Goal: Contribute content

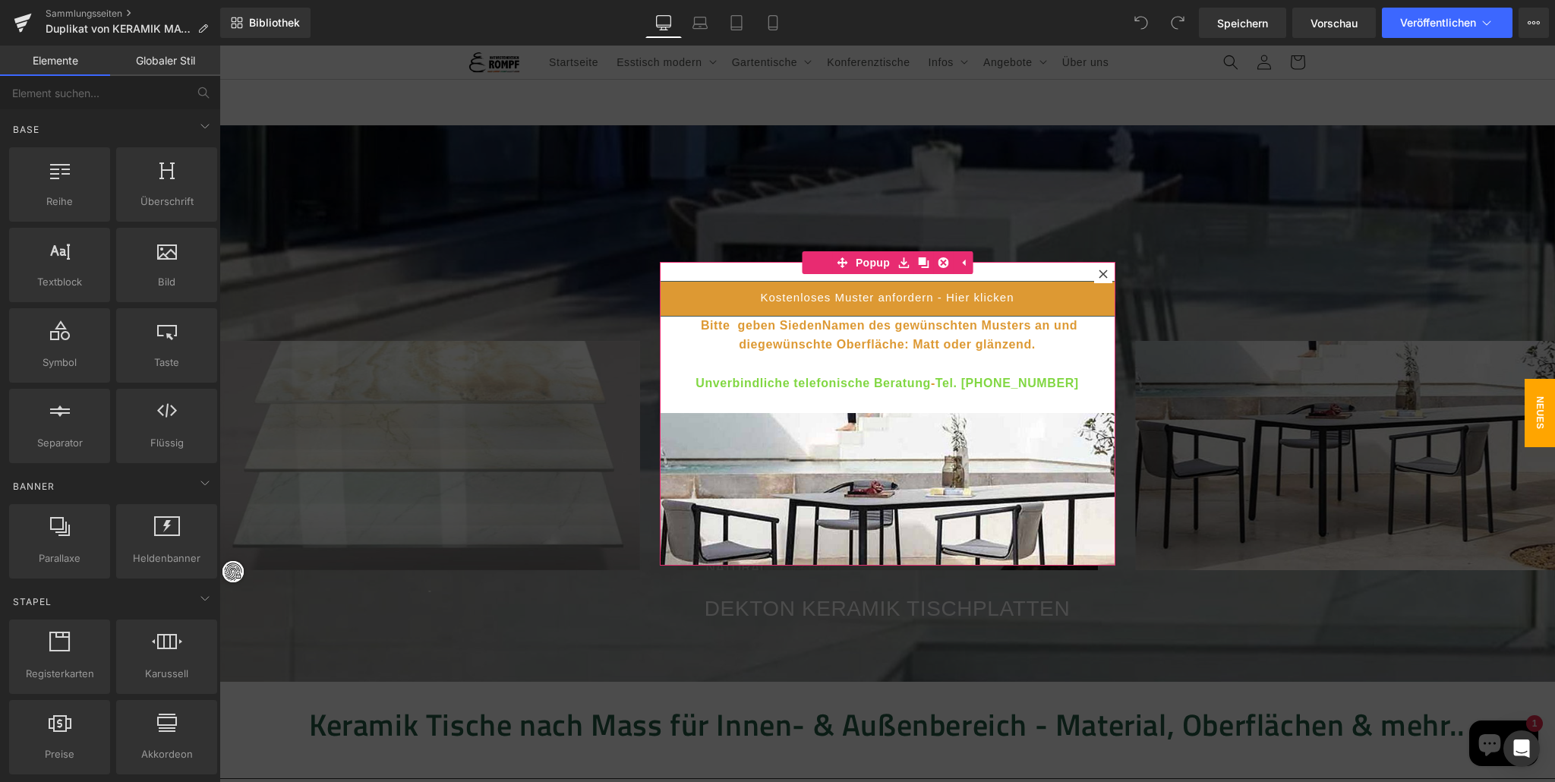
click at [1106, 269] on div at bounding box center [1103, 274] width 18 height 18
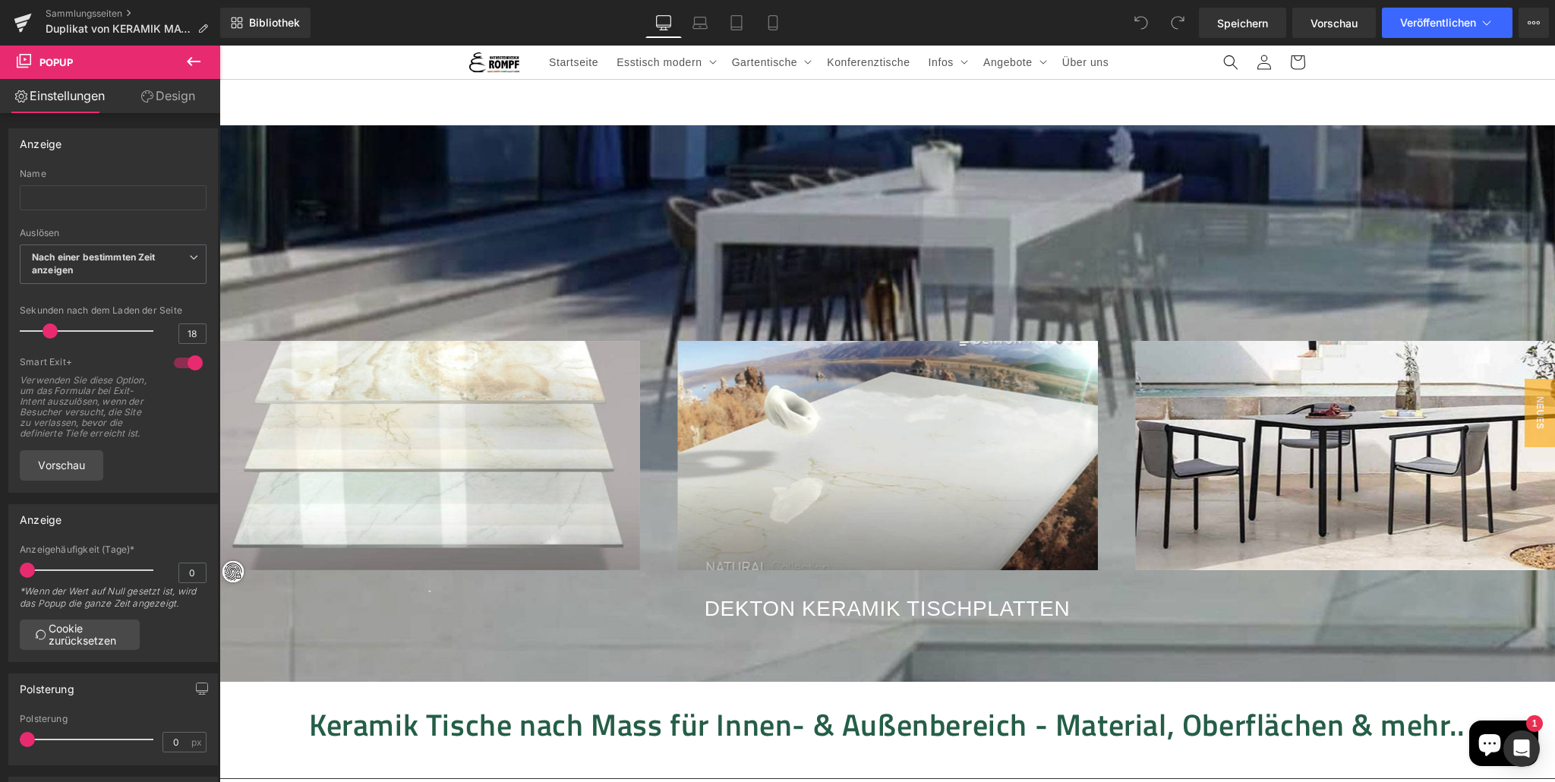
click at [300, 241] on div "Bild Bild Bild Bild ‹ › Karussell DEKTON KERAMIK TISCHPLATTEN Textblock" at bounding box center [886, 403] width 1335 height 556
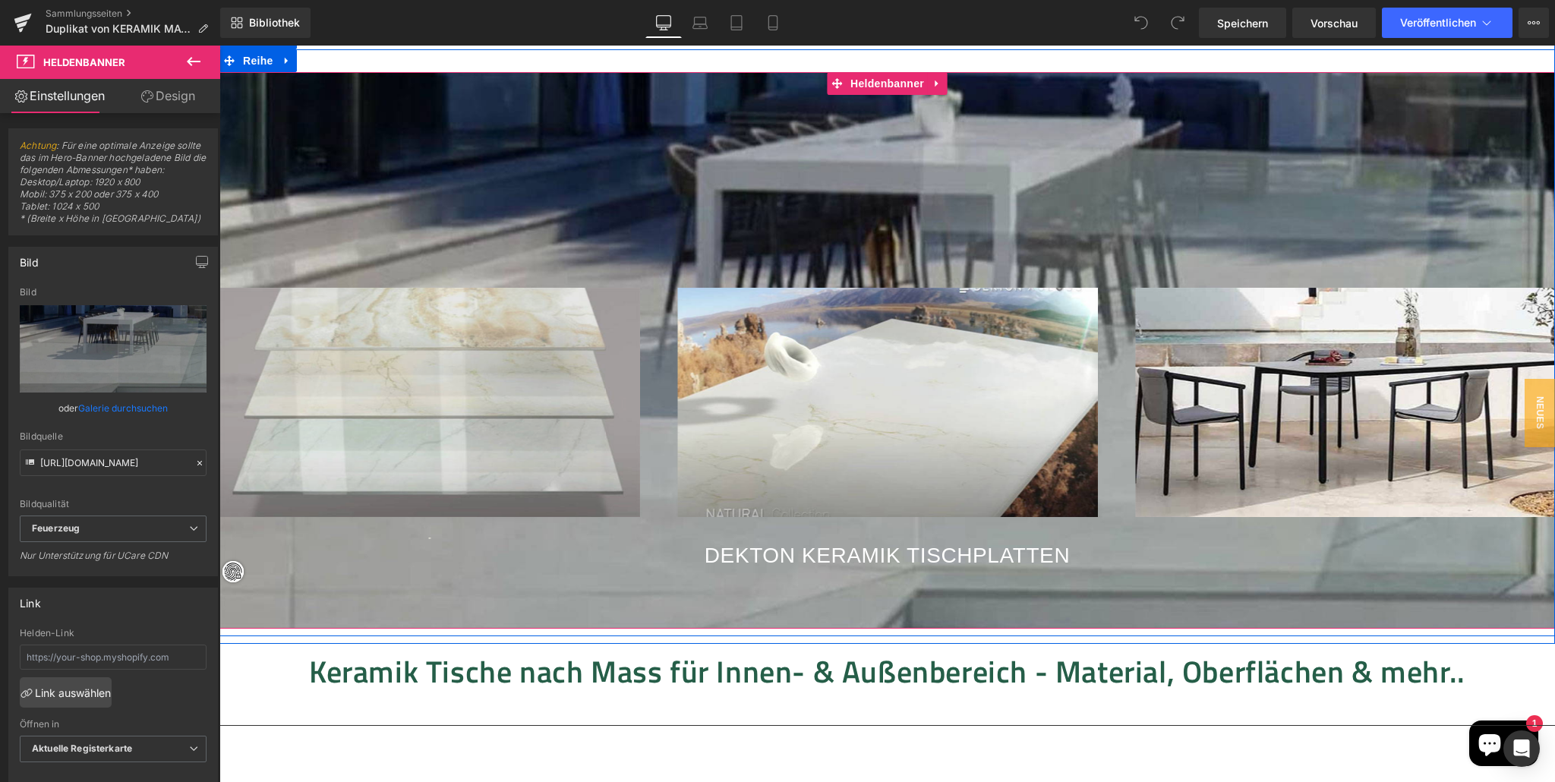
scroll to position [57, 0]
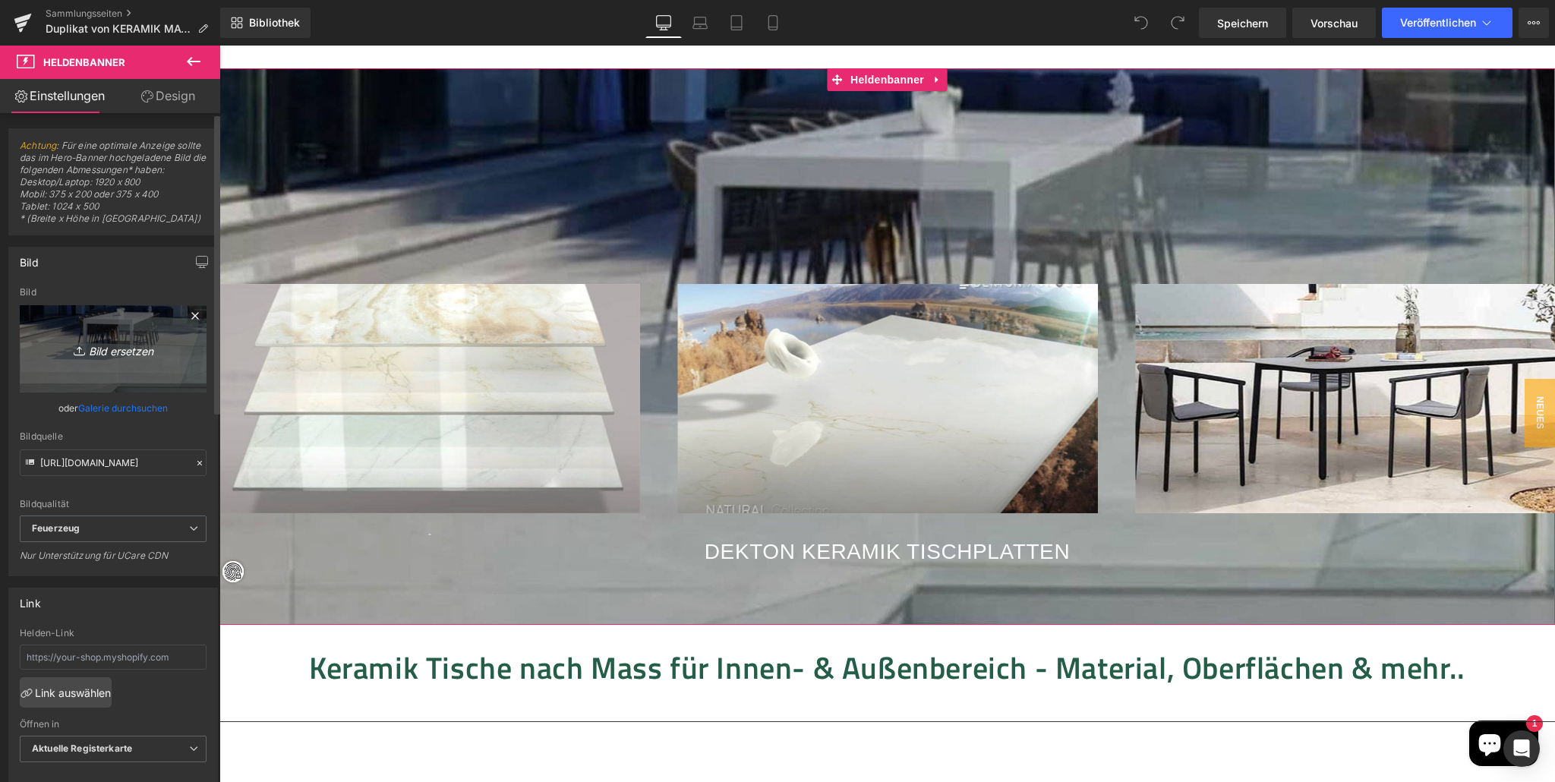
click at [140, 343] on link "Bild ersetzen" at bounding box center [113, 348] width 187 height 87
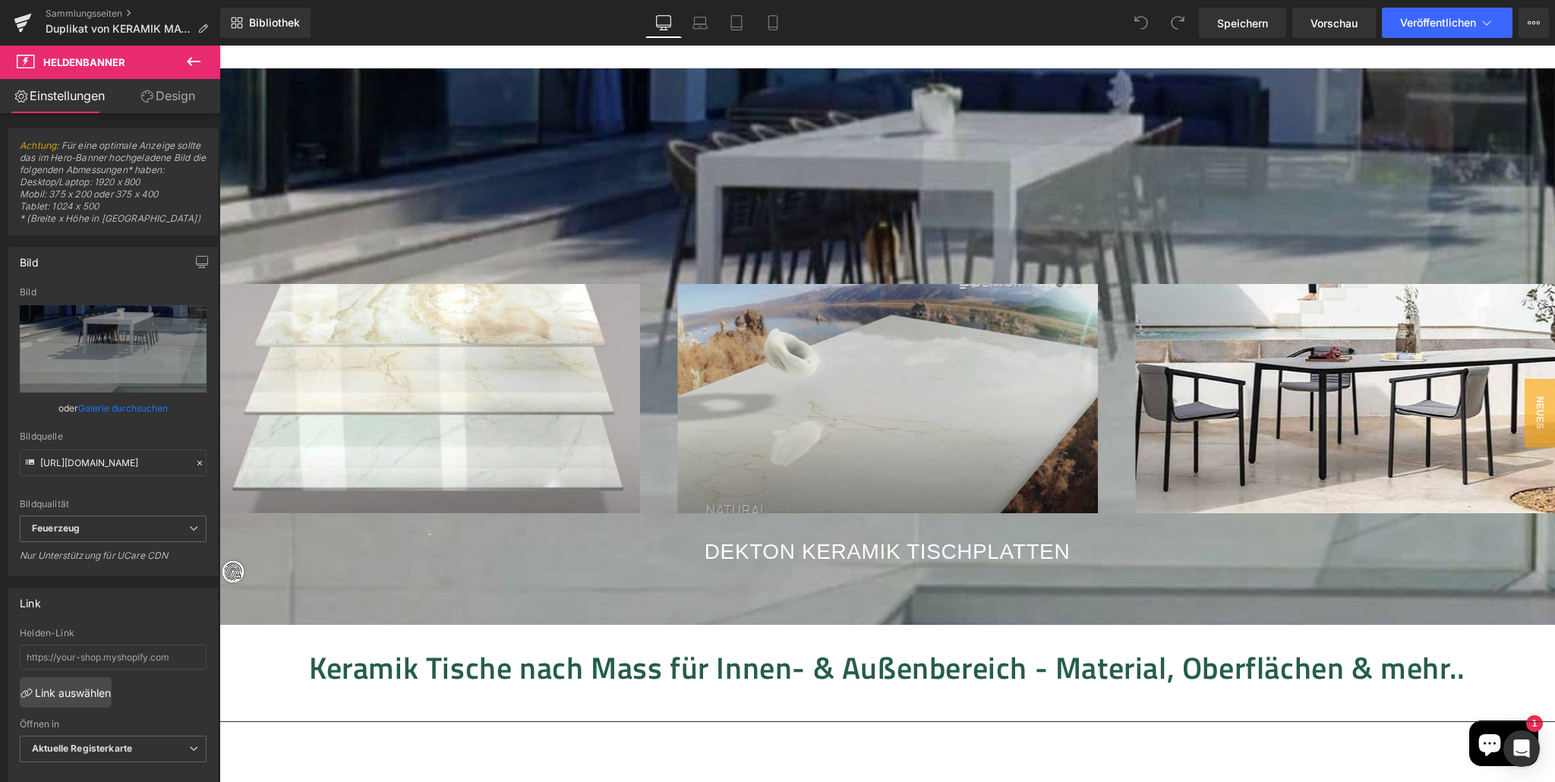
type input "C:\fakepath\Tisch-nach-Mass---STB---3--.jpg"
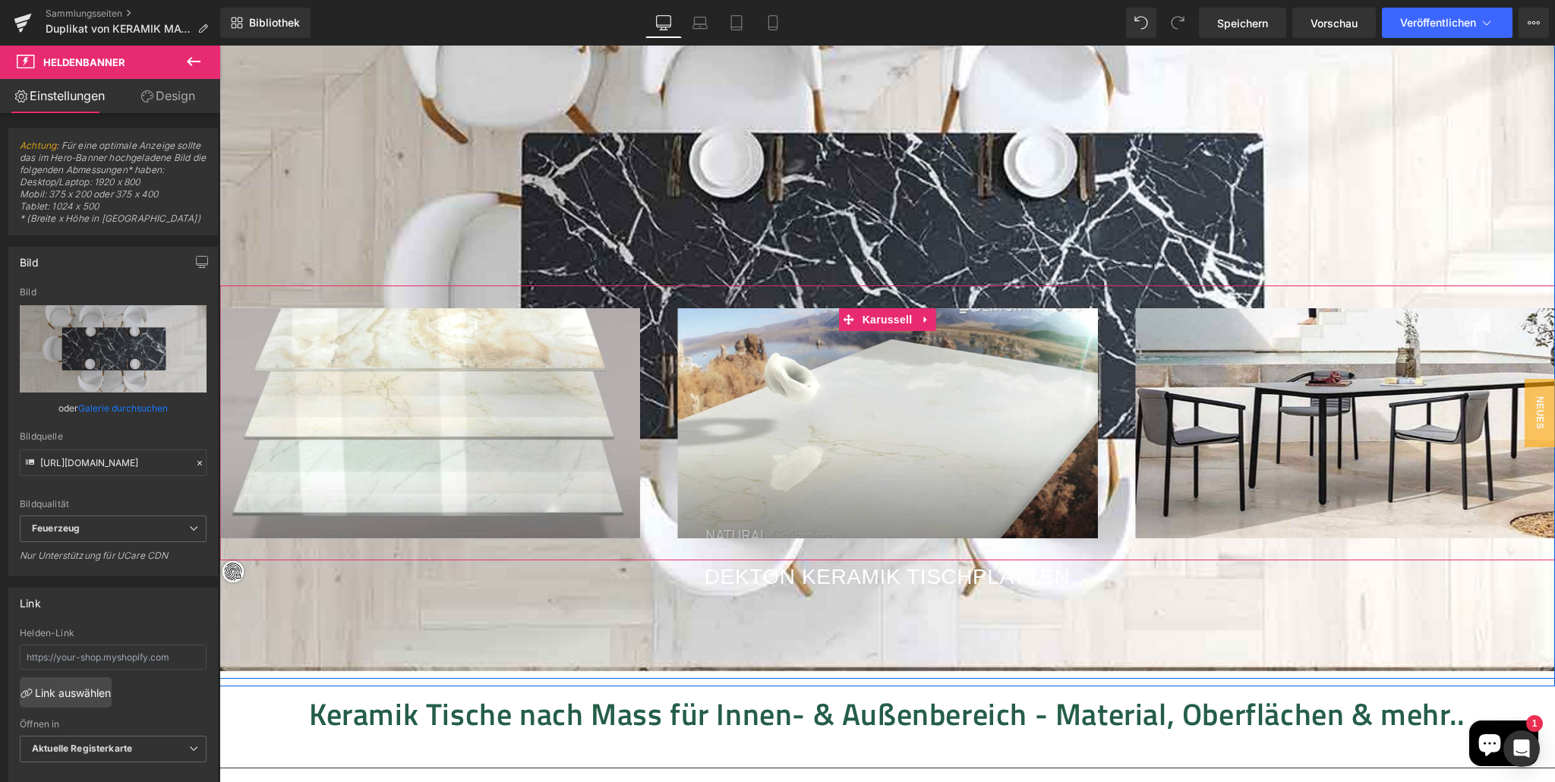
scroll to position [218, 0]
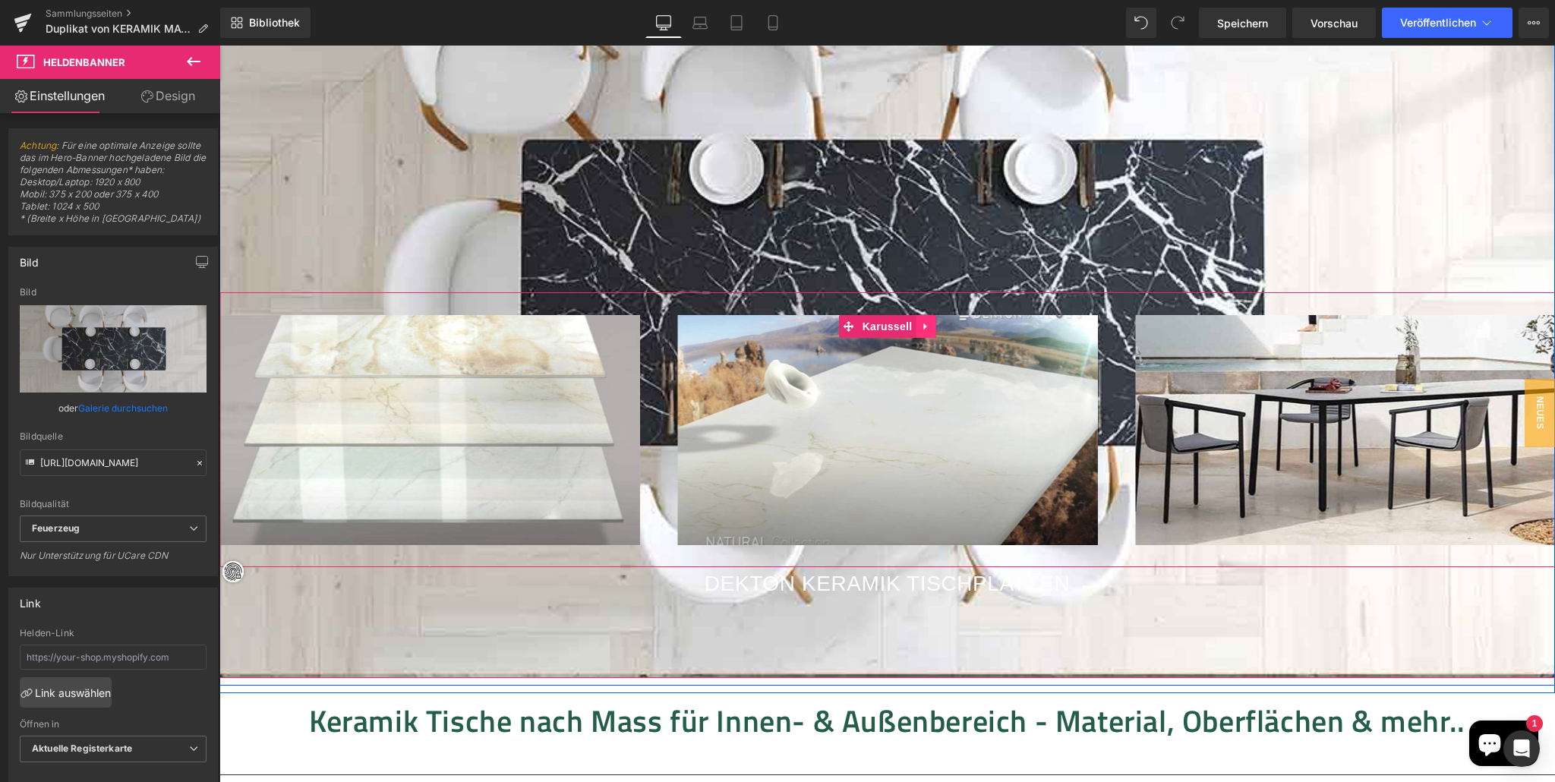
click at [922, 322] on icon at bounding box center [925, 326] width 11 height 11
click at [934, 323] on icon at bounding box center [935, 326] width 11 height 11
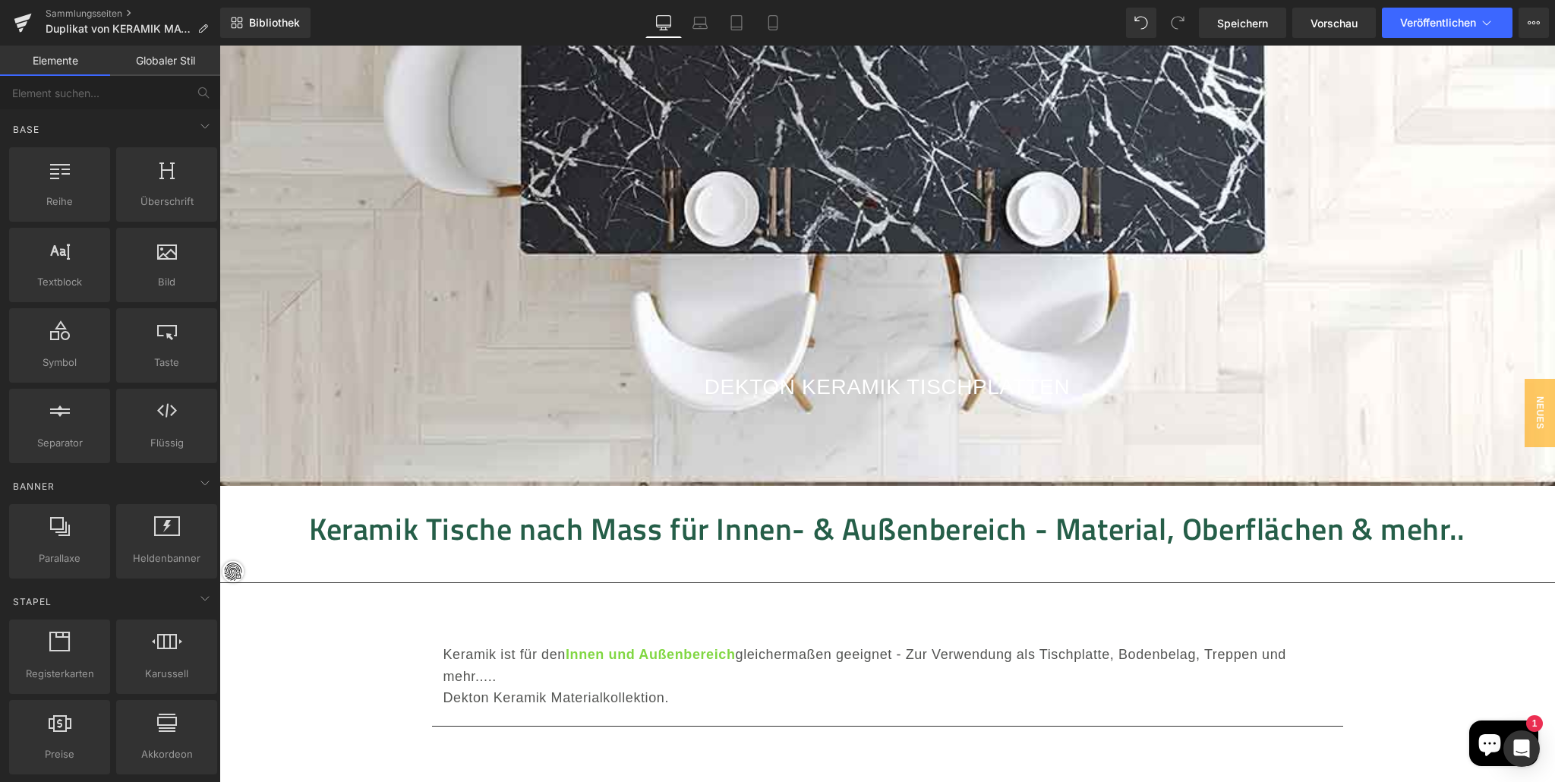
scroll to position [408, 0]
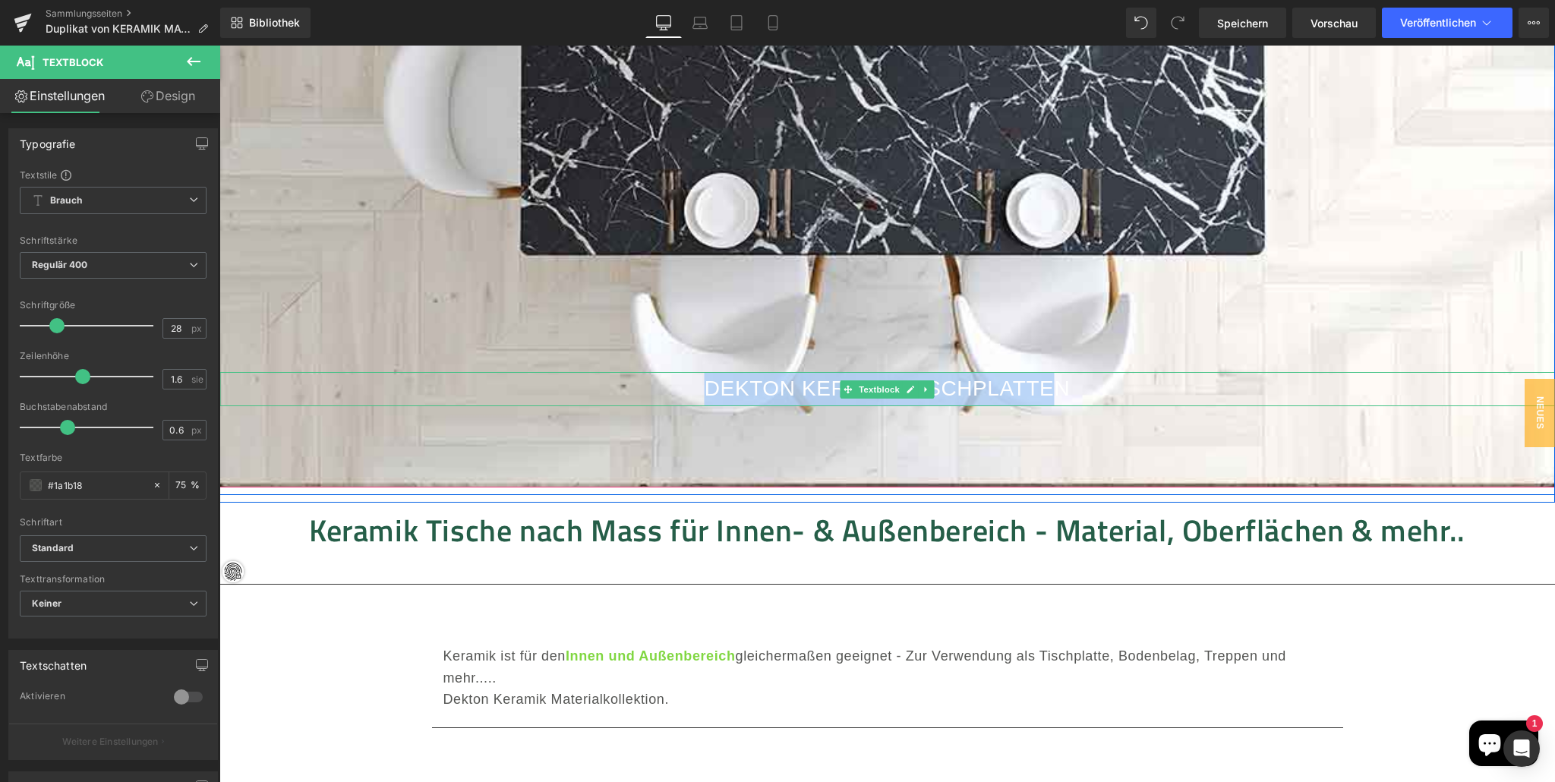
drag, startPoint x: 1017, startPoint y: 390, endPoint x: 654, endPoint y: 386, distance: 362.2
click at [651, 386] on p "DEKTON KERAMIK TISCHPLATTEN" at bounding box center [886, 389] width 1335 height 34
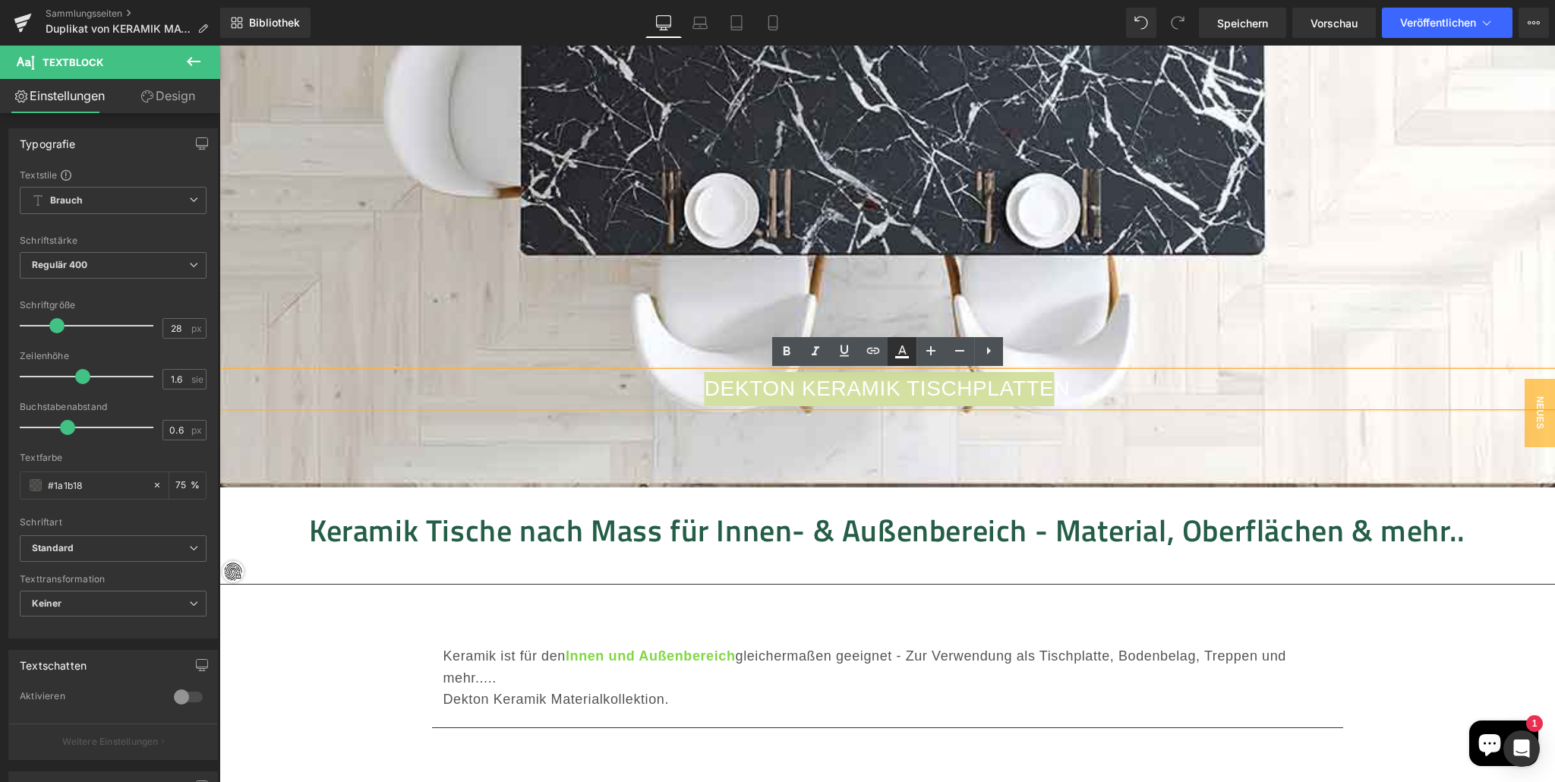
click at [907, 352] on icon at bounding box center [902, 351] width 18 height 18
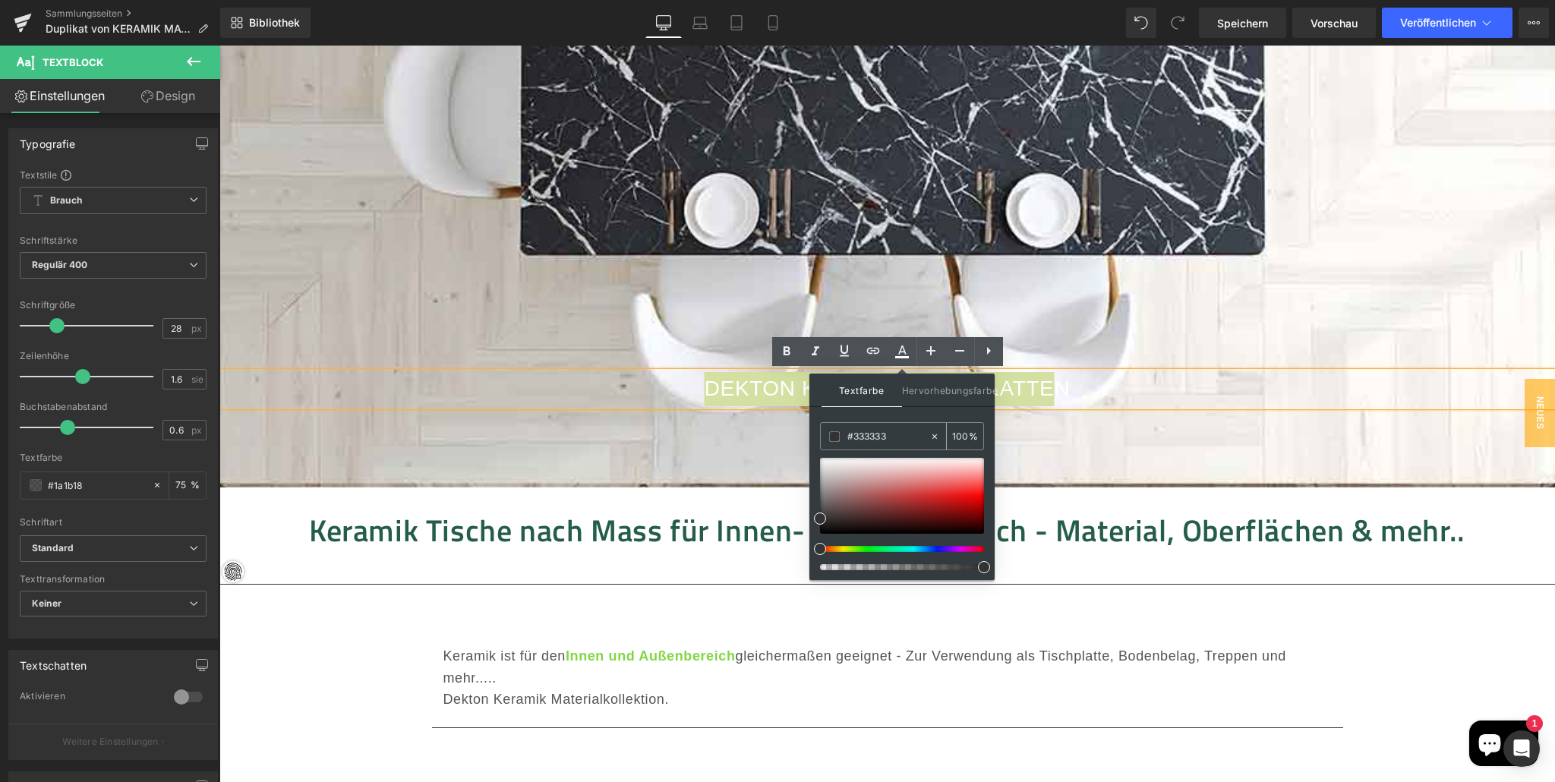
click at [903, 433] on input "#333333" at bounding box center [888, 436] width 82 height 17
type input "#255e48"
click at [892, 550] on span at bounding box center [891, 549] width 12 height 12
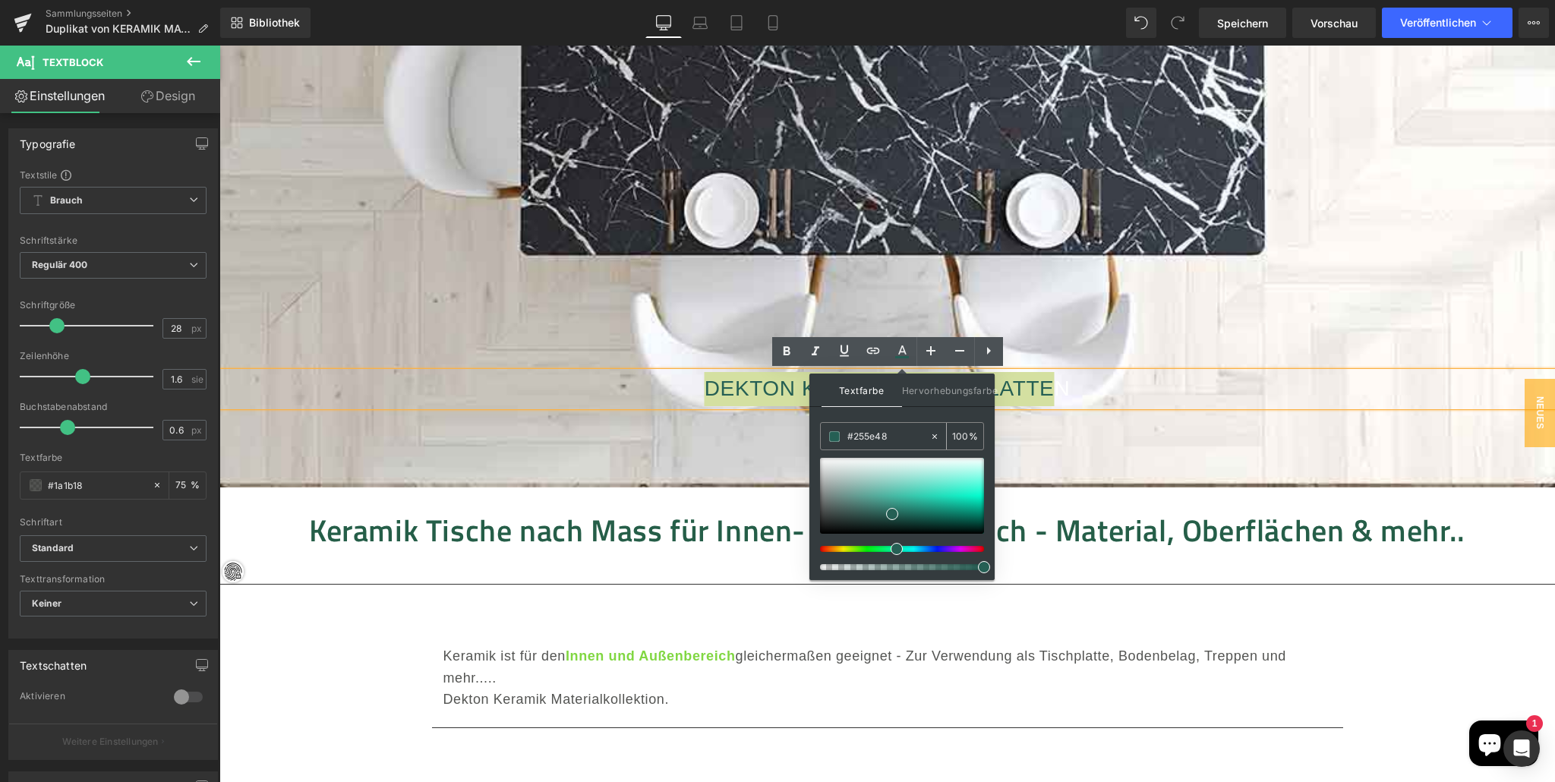
click at [902, 439] on input "#255e48" at bounding box center [888, 436] width 82 height 17
type input "#255e48"
click at [1221, 452] on div "DEKTON KERAMIK TISCHPLATTE N Textblock" at bounding box center [886, 102] width 1335 height 771
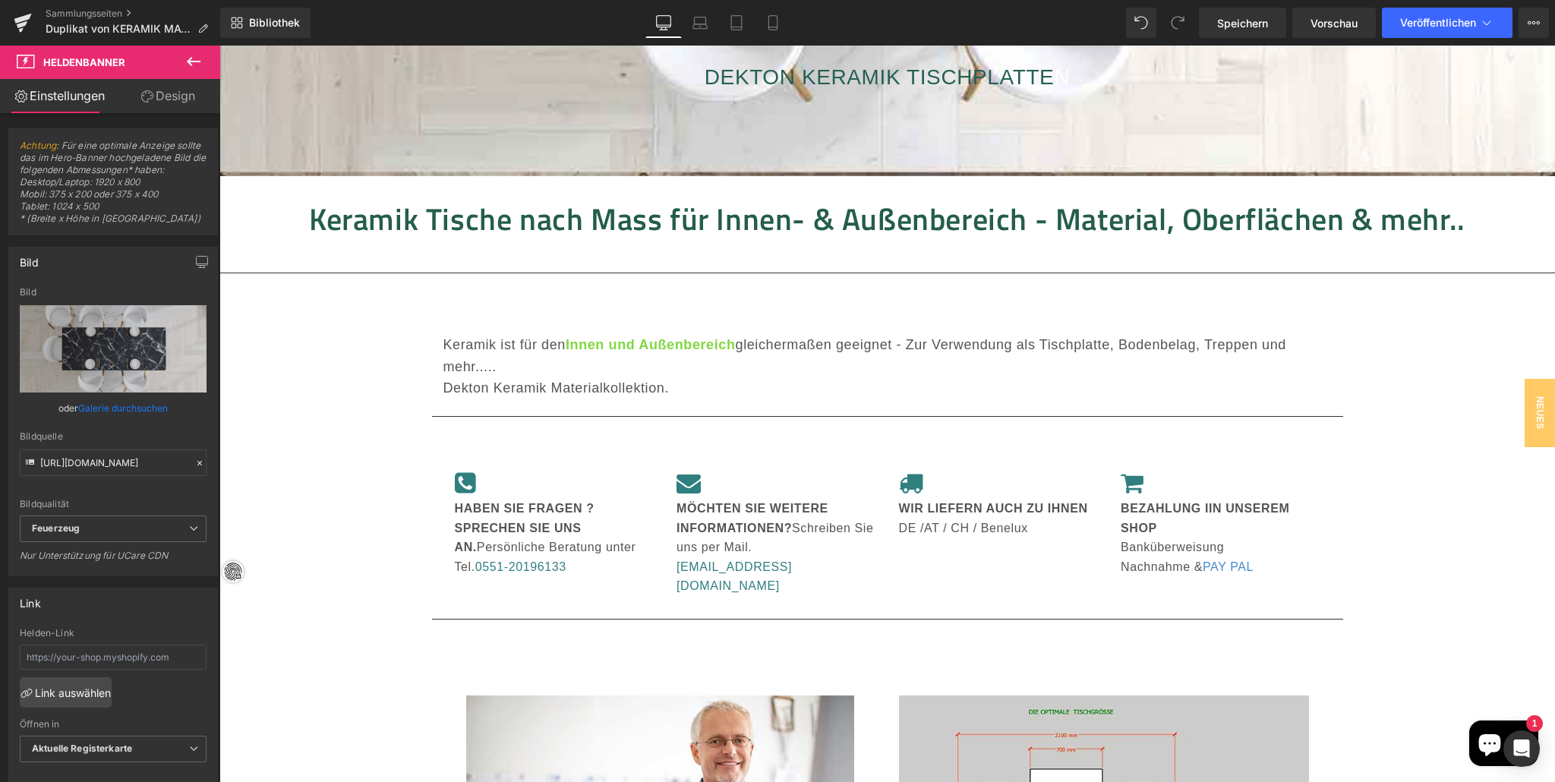
scroll to position [696, 0]
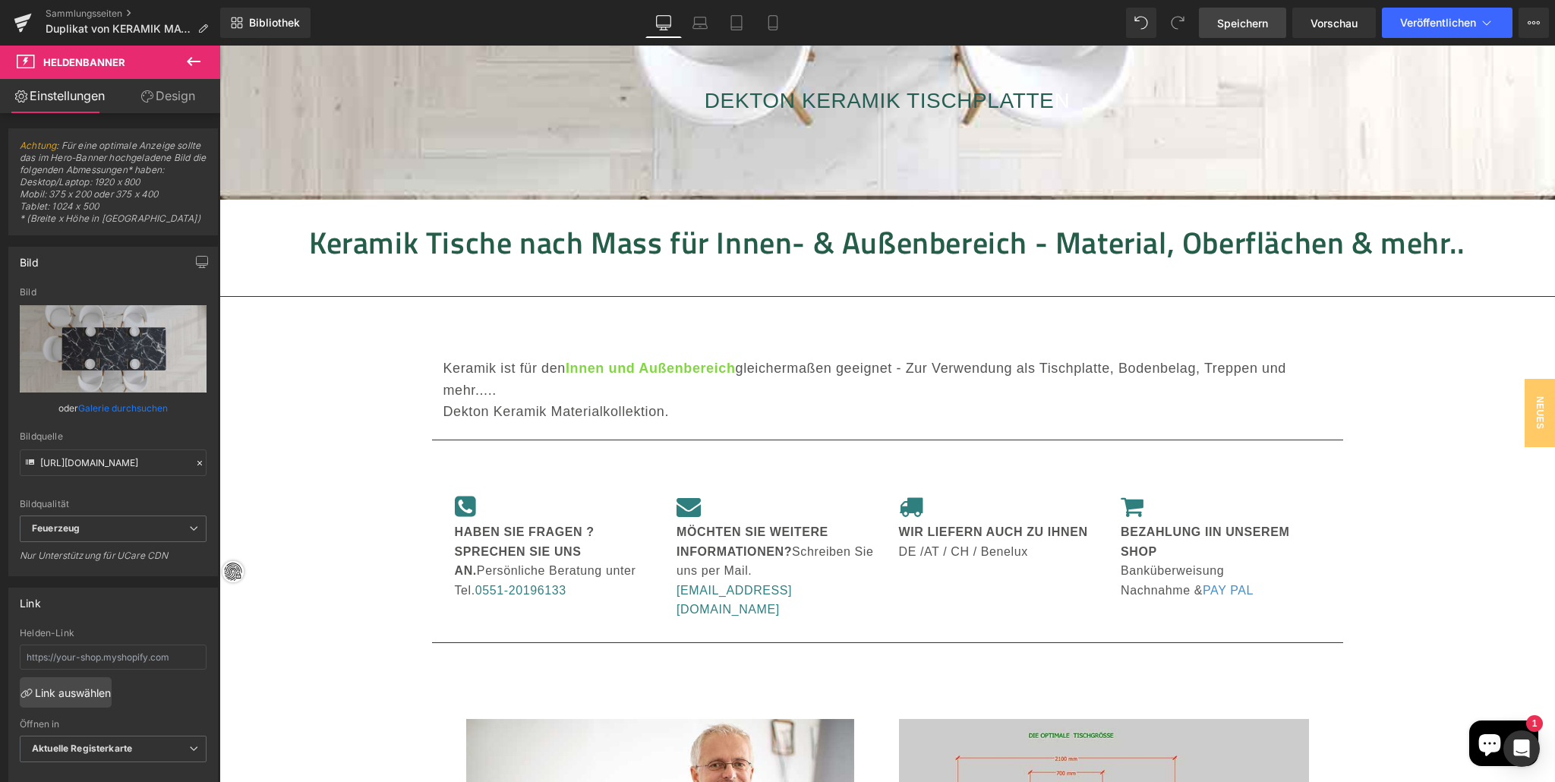
click at [1241, 19] on font "Speichern" at bounding box center [1242, 23] width 51 height 13
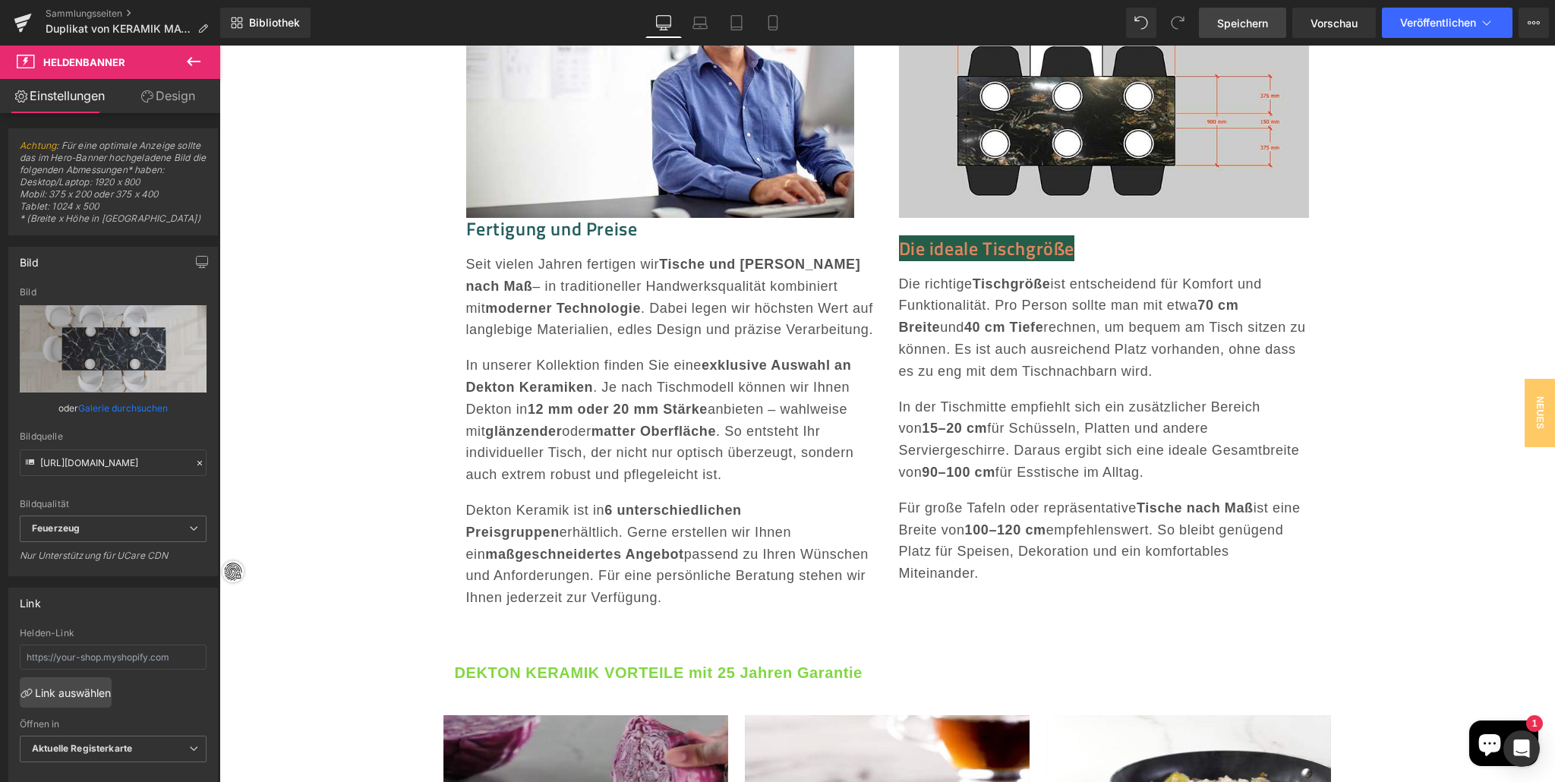
scroll to position [1452, 0]
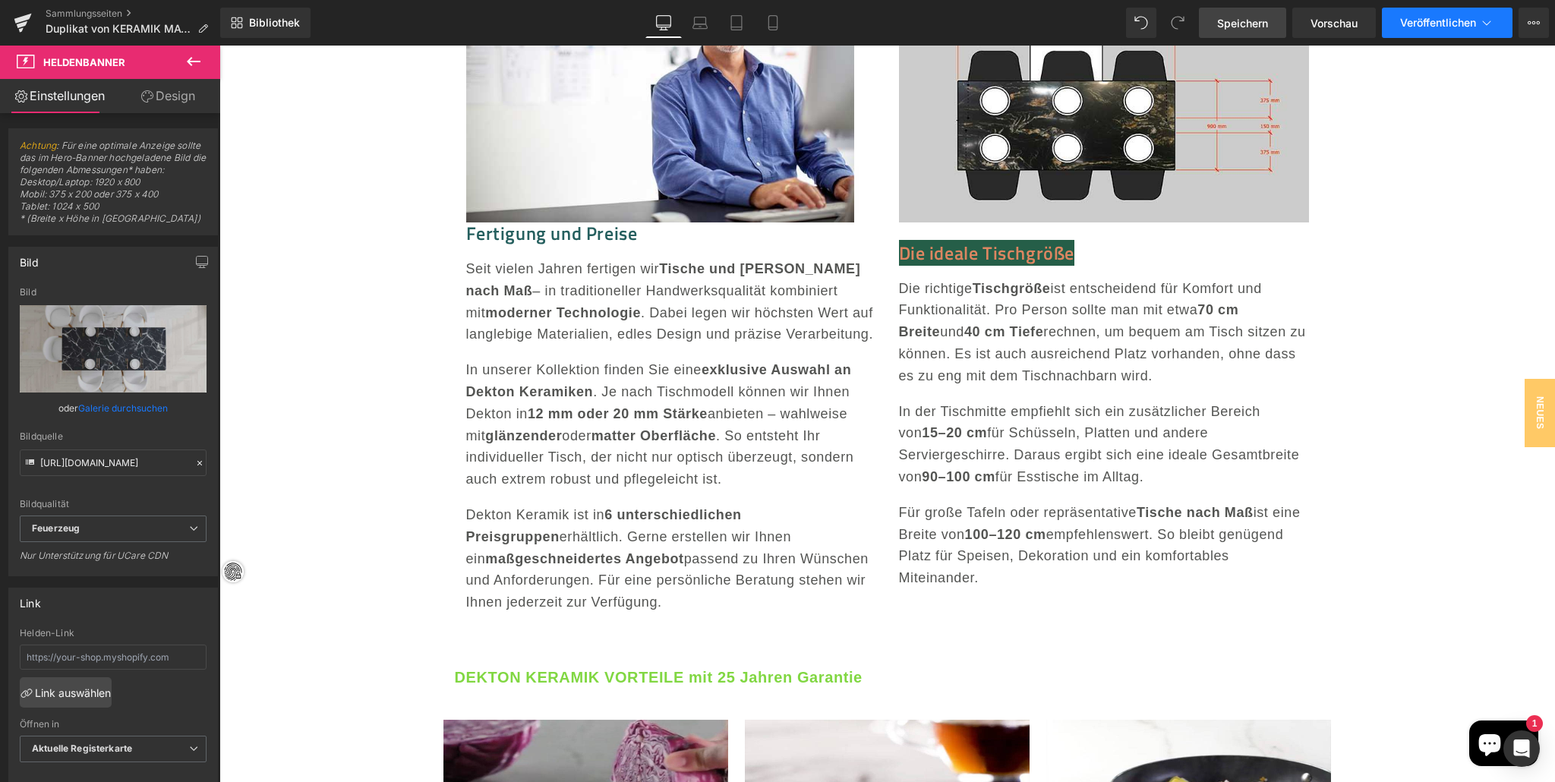
click at [1436, 13] on button "Veröffentlichen" at bounding box center [1447, 23] width 131 height 30
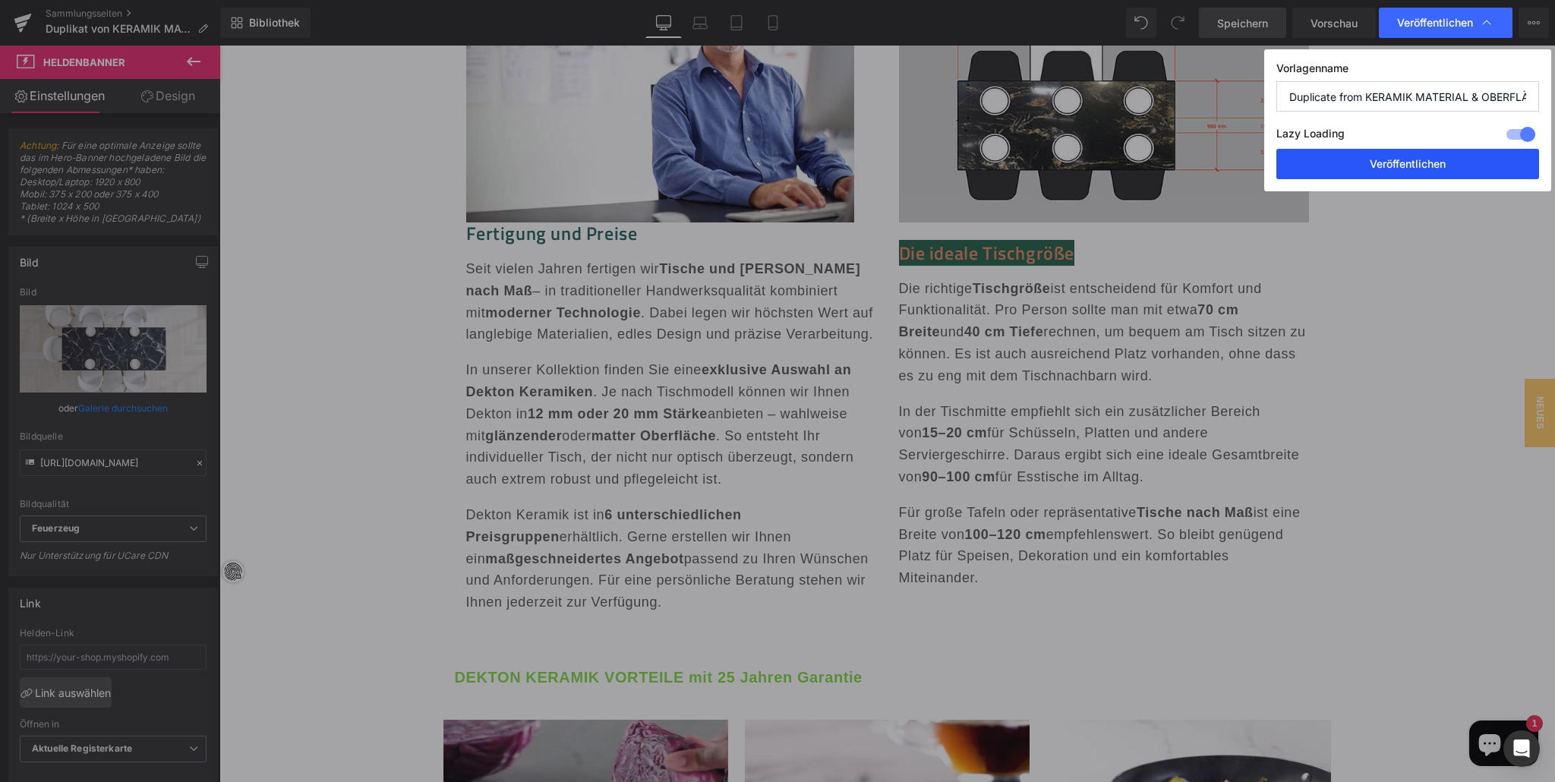
click at [1395, 156] on button "Veröffentlichen" at bounding box center [1407, 164] width 263 height 30
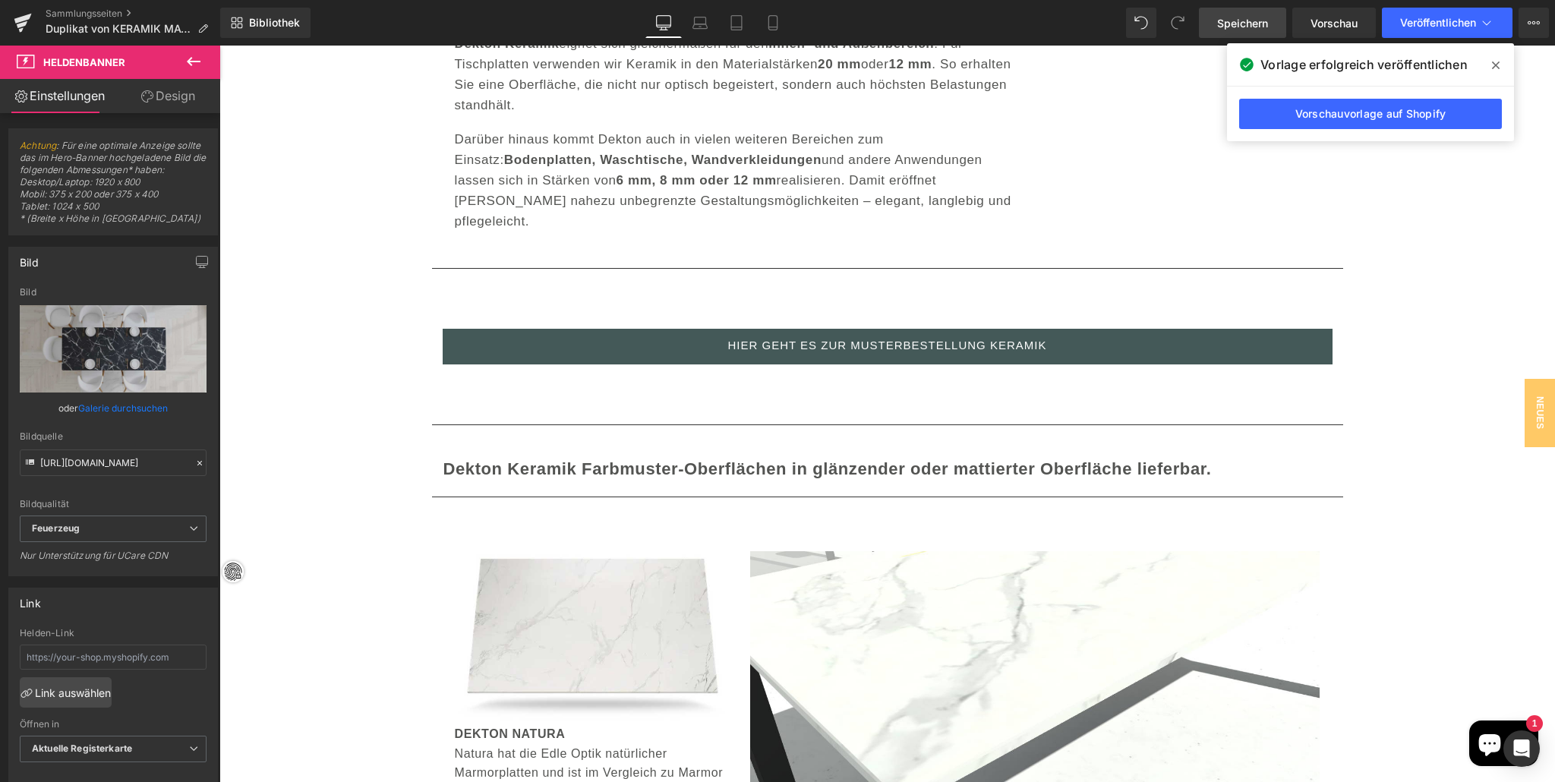
scroll to position [2691, 0]
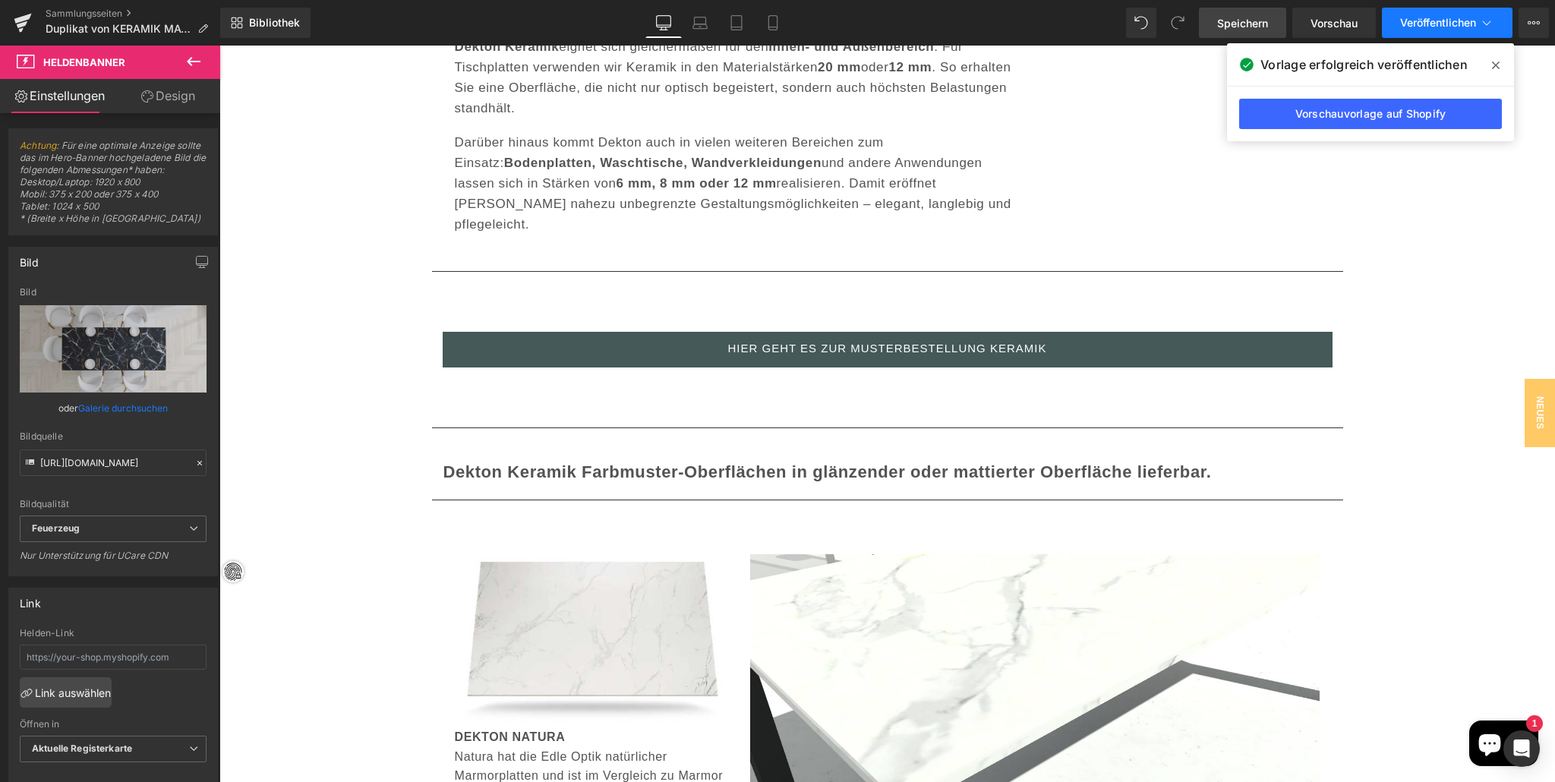
click at [1432, 14] on button "Veröffentlichen" at bounding box center [1447, 23] width 131 height 30
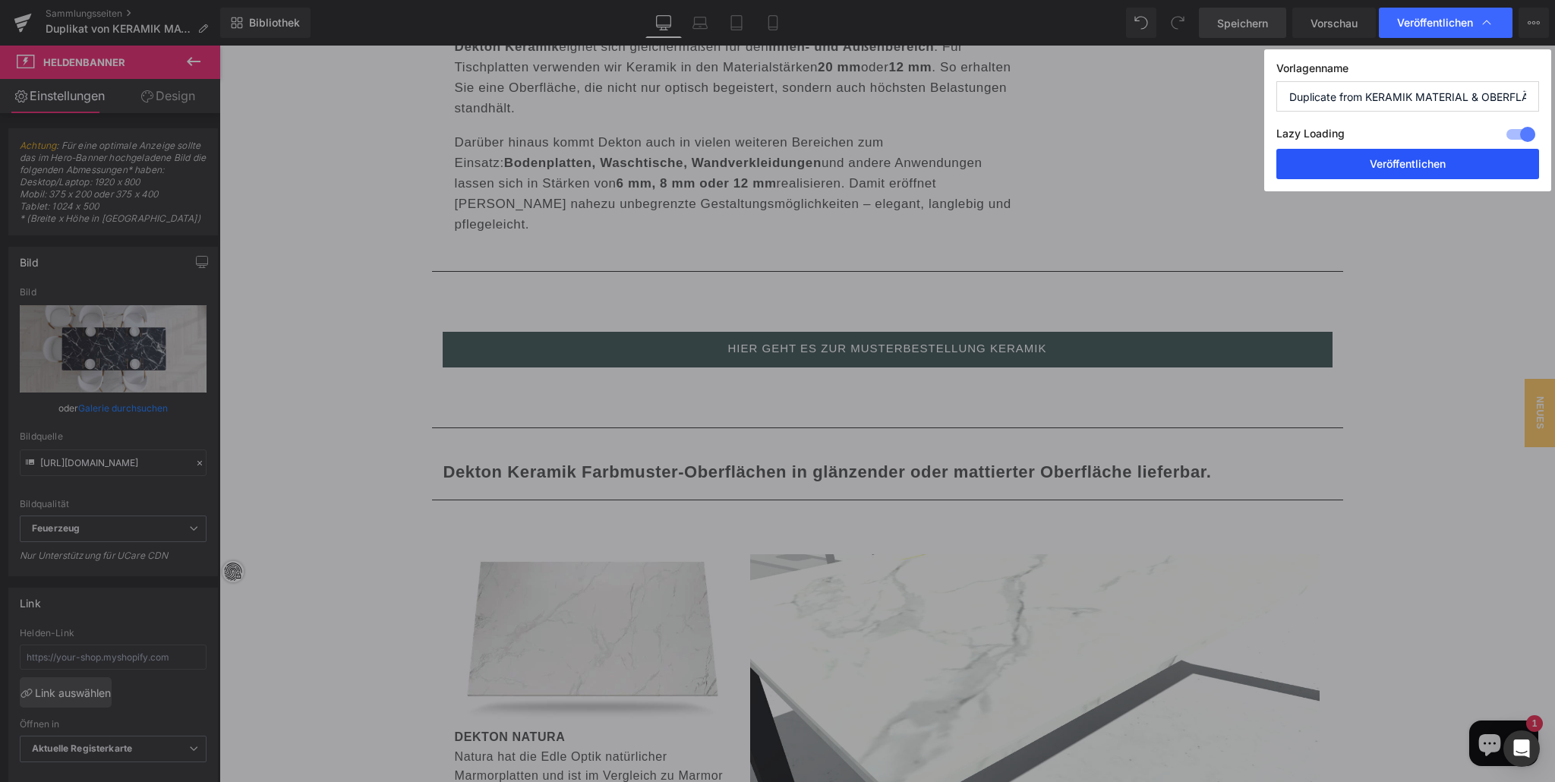
drag, startPoint x: 1177, startPoint y: 115, endPoint x: 1396, endPoint y: 161, distance: 224.1
click at [1396, 161] on font "Veröffentlichen" at bounding box center [1408, 163] width 76 height 13
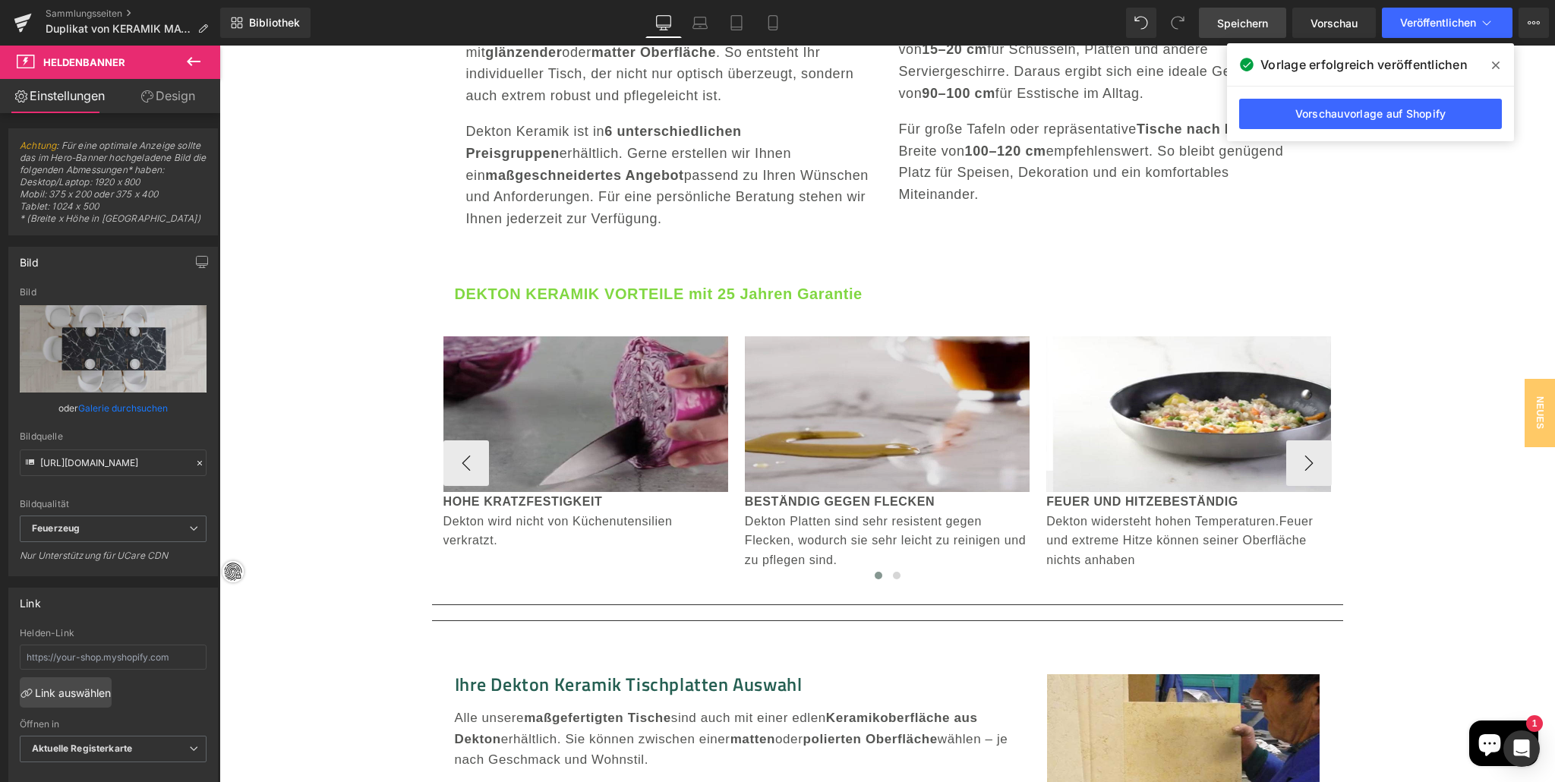
scroll to position [1840, 0]
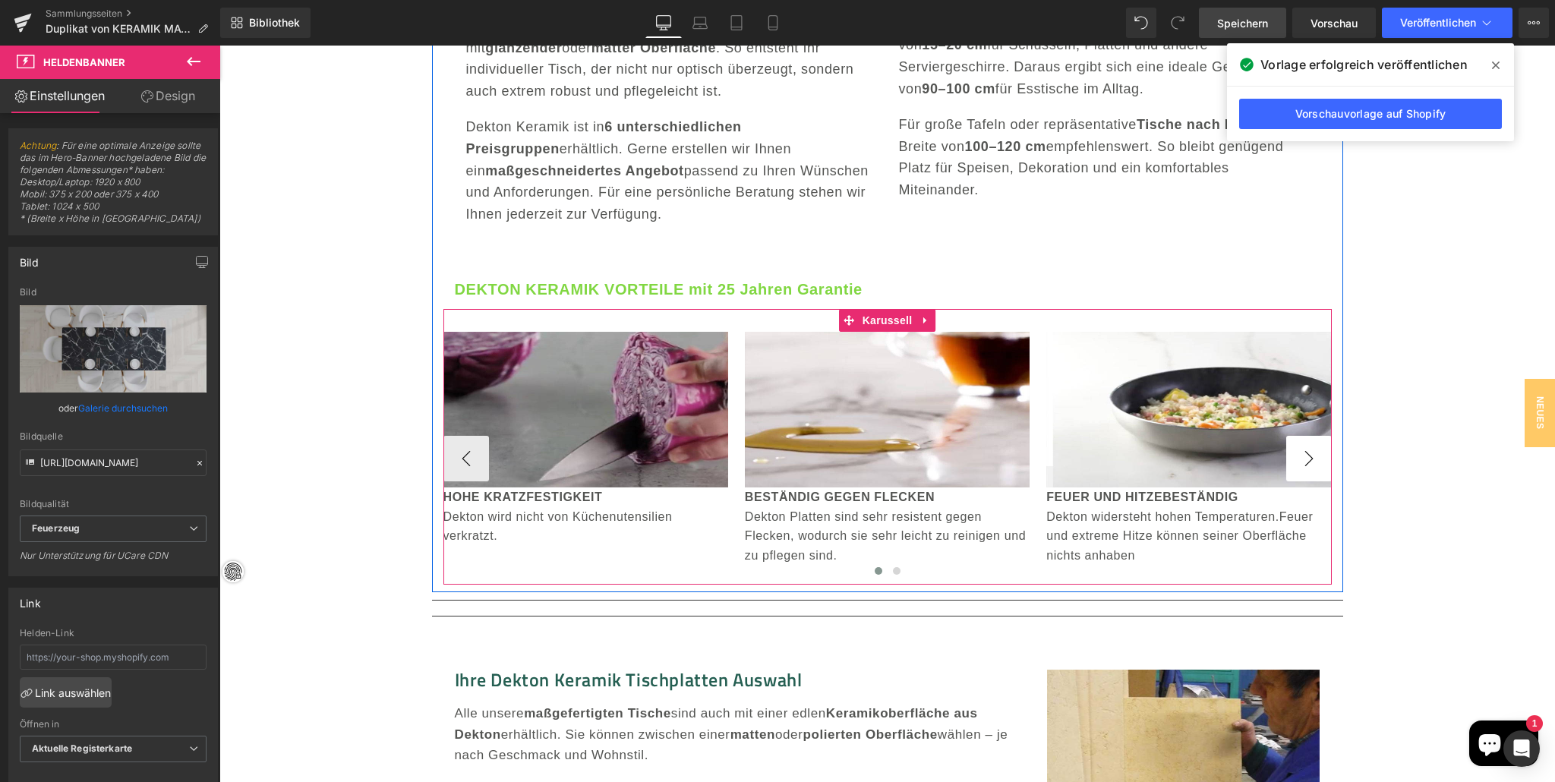
click at [1310, 458] on button "›" at bounding box center [1309, 459] width 46 height 46
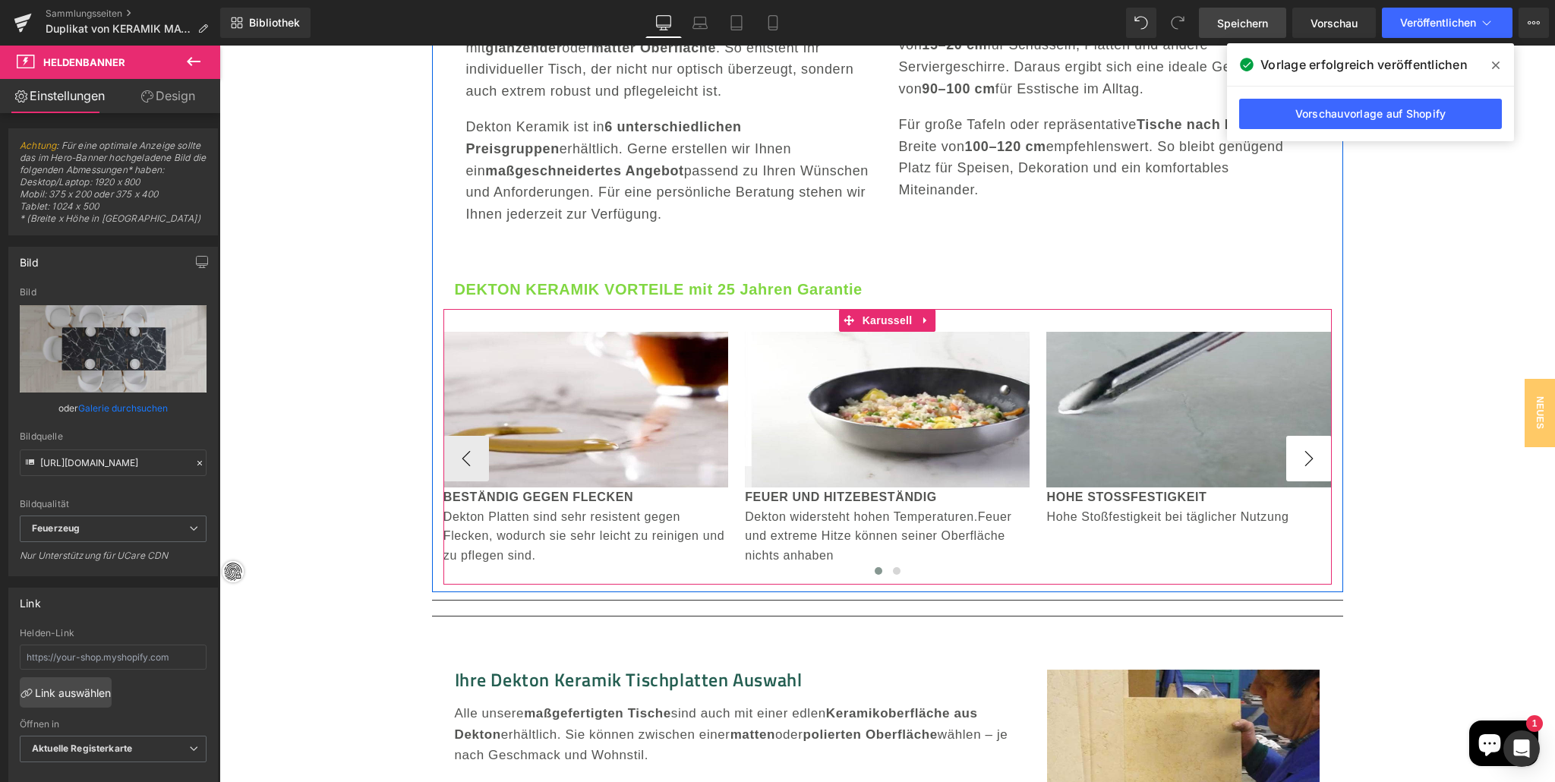
click at [1310, 458] on button "›" at bounding box center [1309, 459] width 46 height 46
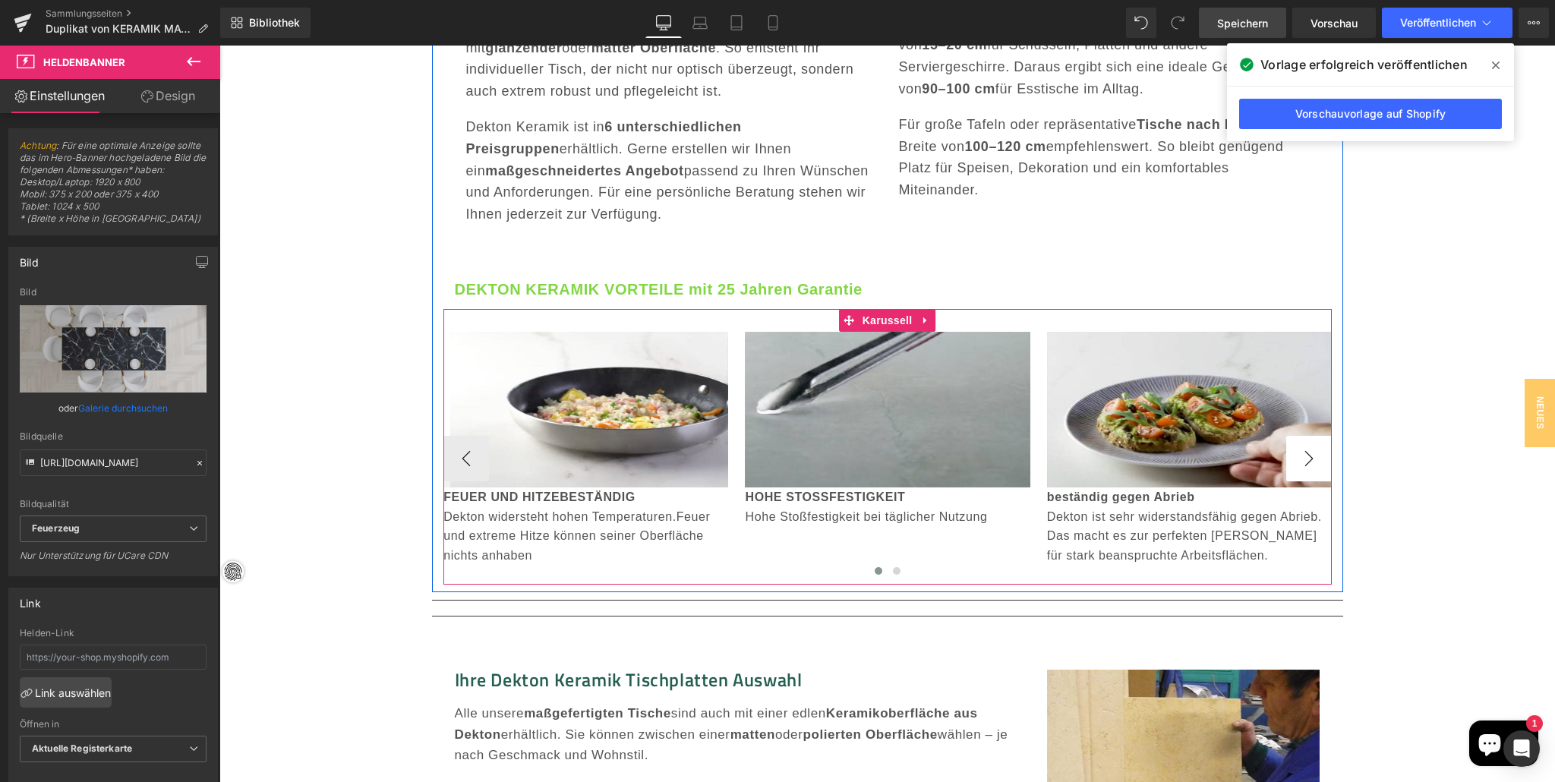
click at [1310, 458] on button "›" at bounding box center [1309, 459] width 46 height 46
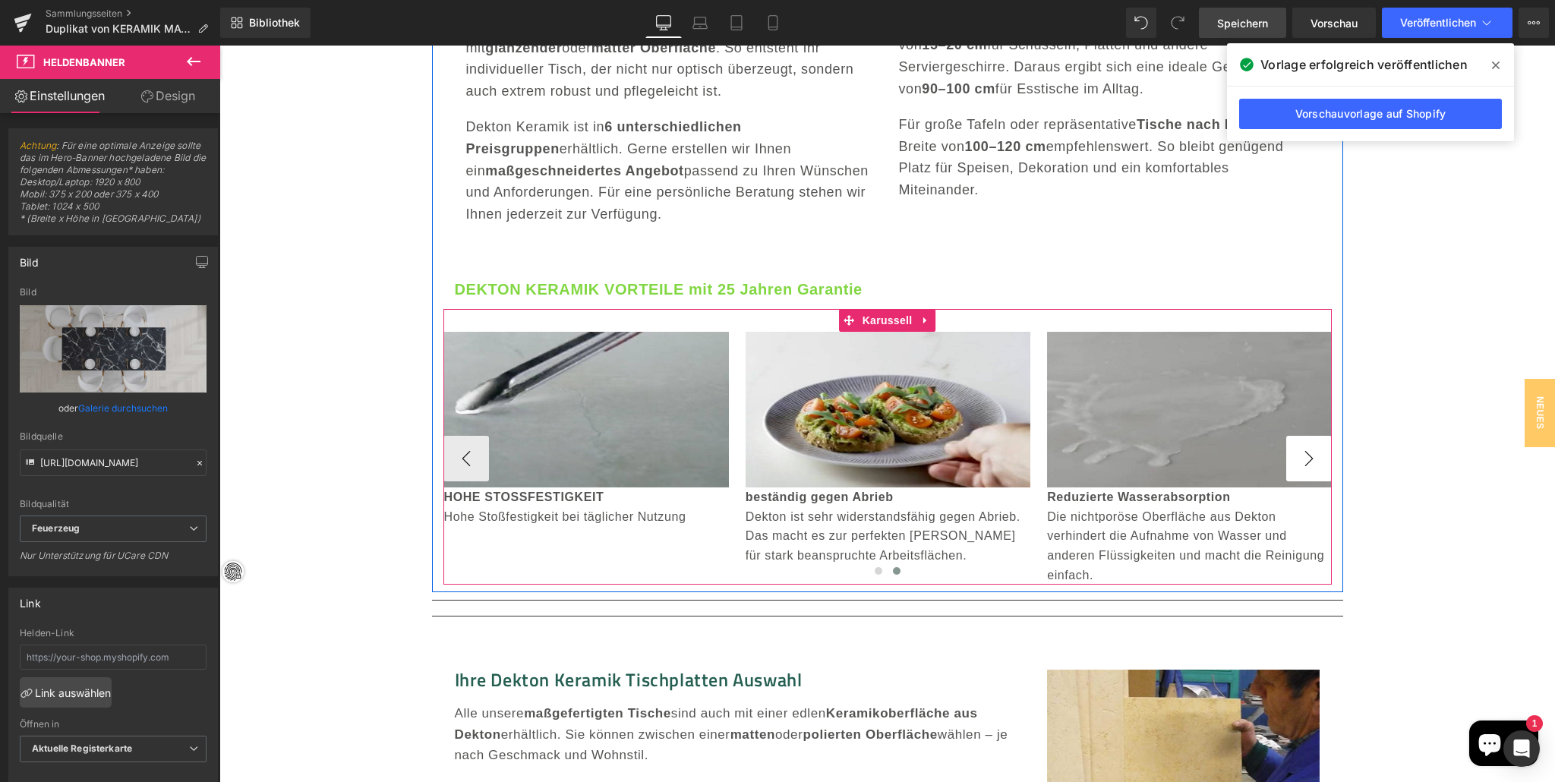
click at [1310, 458] on button "›" at bounding box center [1309, 459] width 46 height 46
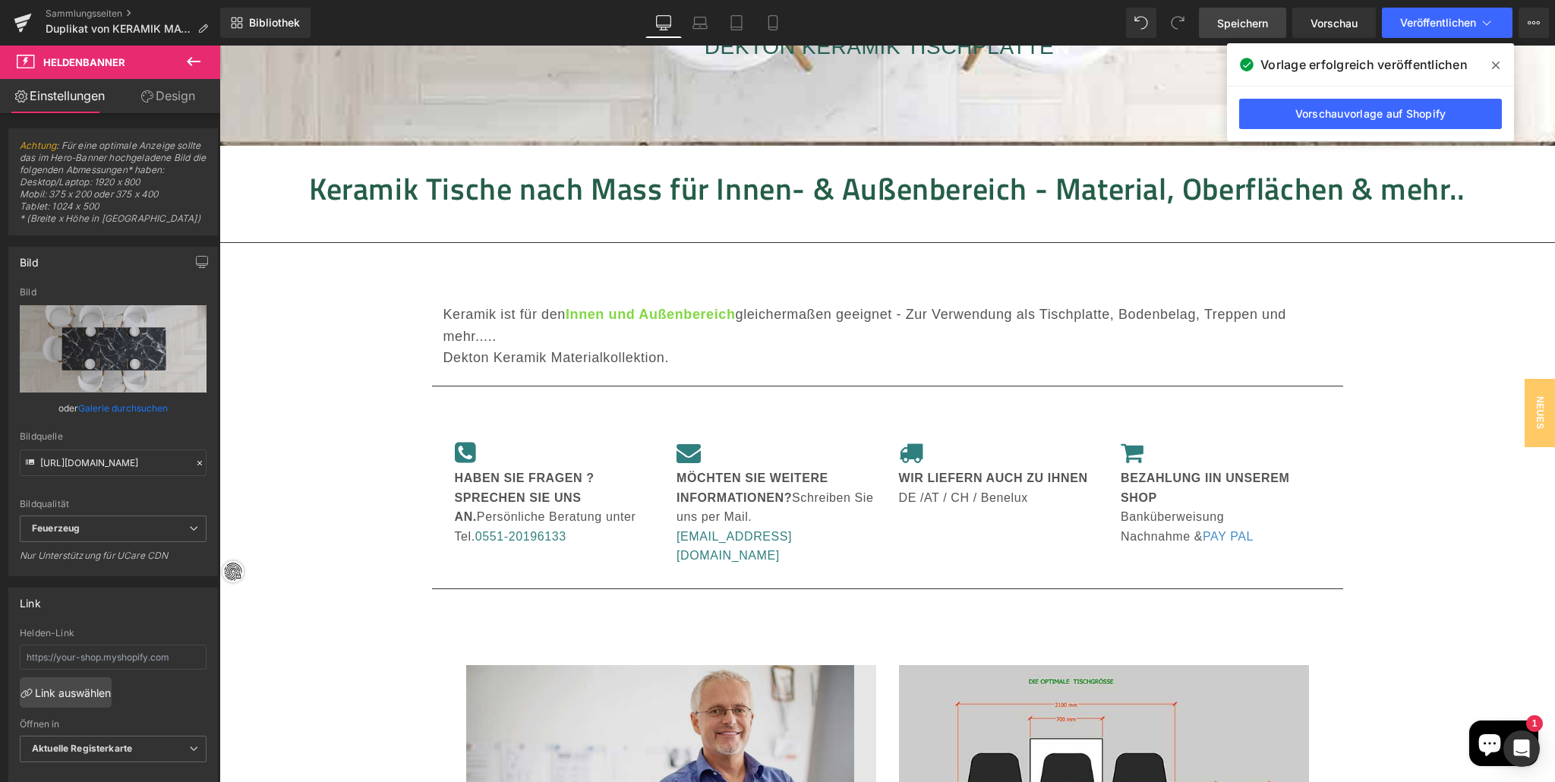
scroll to position [712, 0]
